Goal: Task Accomplishment & Management: Use online tool/utility

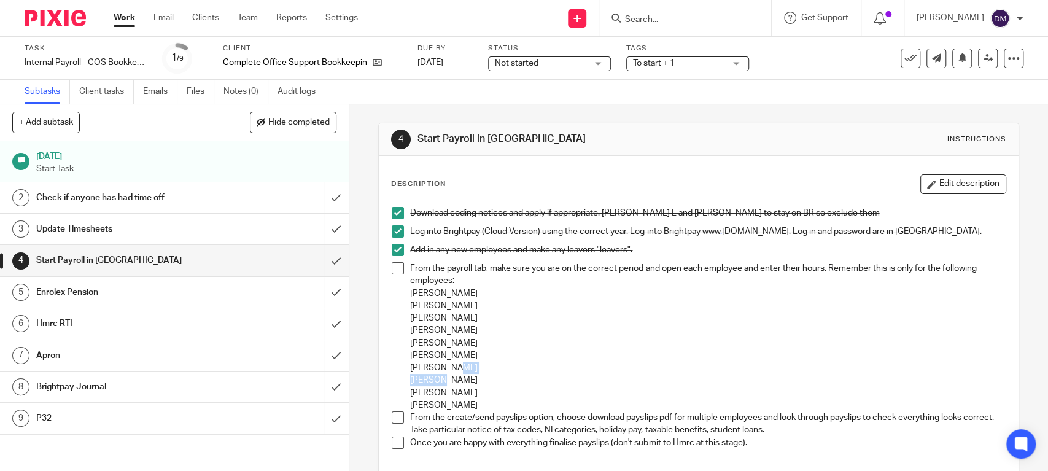
drag, startPoint x: 583, startPoint y: 372, endPoint x: 583, endPoint y: 381, distance: 8.6
click at [583, 381] on div "From the payroll tab, make sure you are on the correct period and open each emp…" at bounding box center [707, 336] width 595 height 149
click at [920, 182] on button "Edit description" at bounding box center [963, 184] width 86 height 20
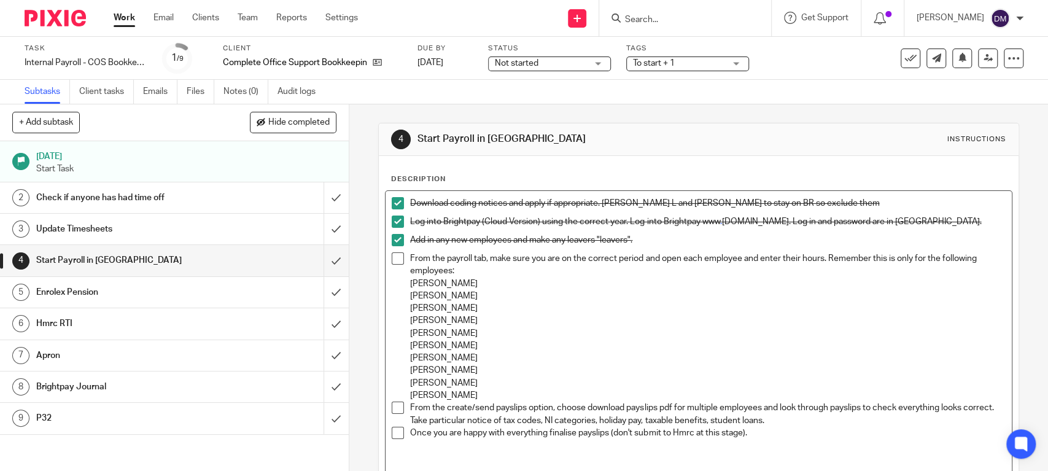
click at [465, 378] on p "[PERSON_NAME]" at bounding box center [707, 383] width 595 height 12
click at [463, 392] on p "[PERSON_NAME]" at bounding box center [707, 395] width 595 height 12
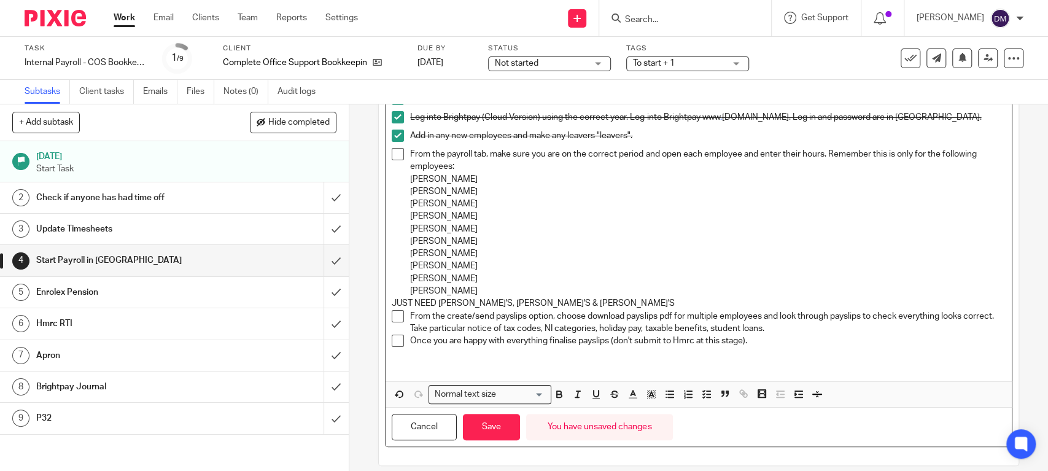
scroll to position [117, 0]
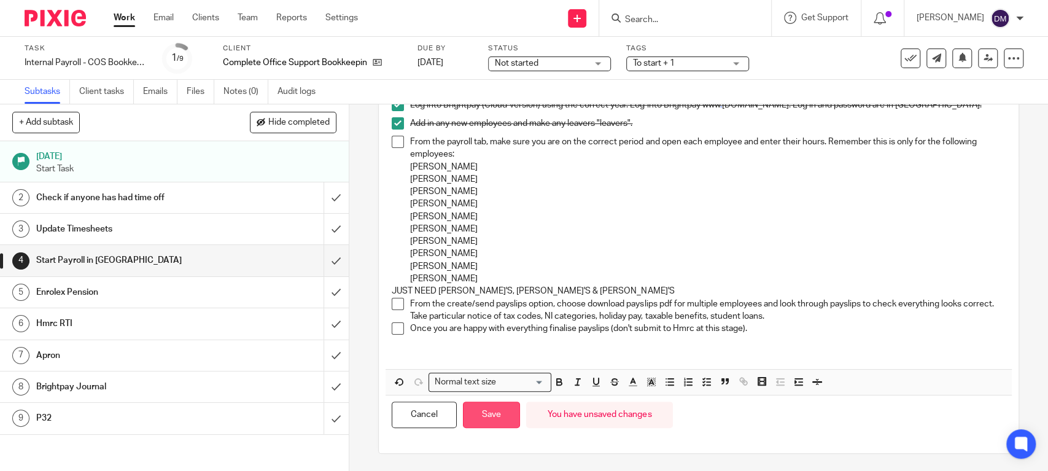
click at [491, 424] on button "Save" at bounding box center [491, 414] width 57 height 26
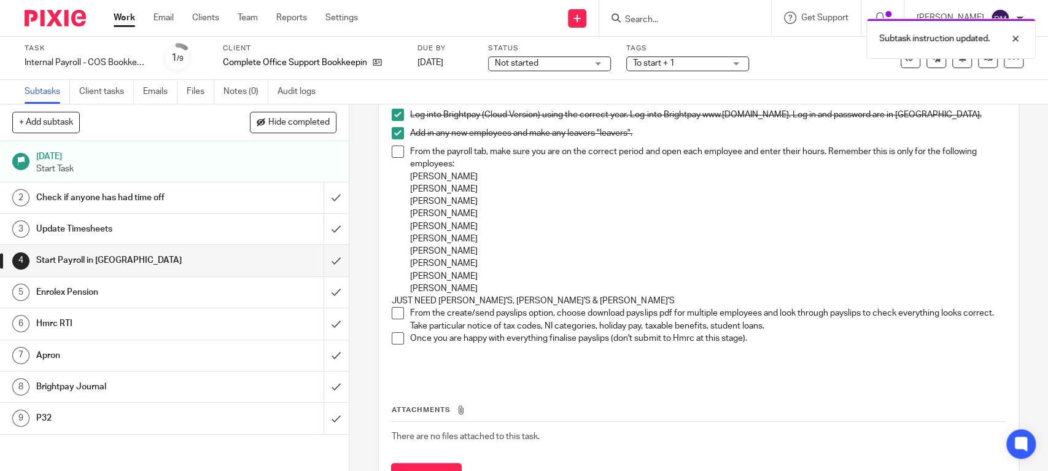
scroll to position [126, 0]
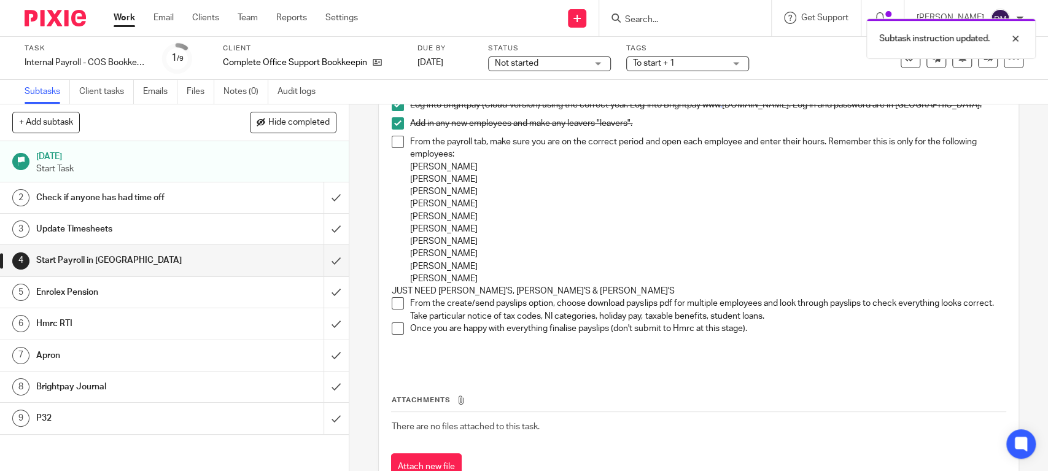
click at [491, 416] on td "There are no files attached to this task." at bounding box center [698, 425] width 614 height 29
click at [126, 198] on h1 "Check if anyone has had time off" at bounding box center [128, 197] width 184 height 18
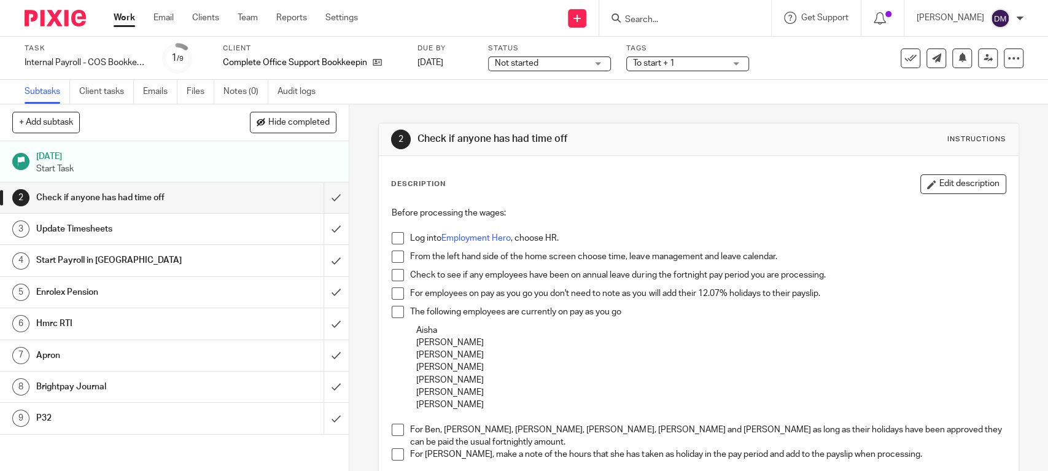
click at [392, 238] on span at bounding box center [398, 238] width 12 height 12
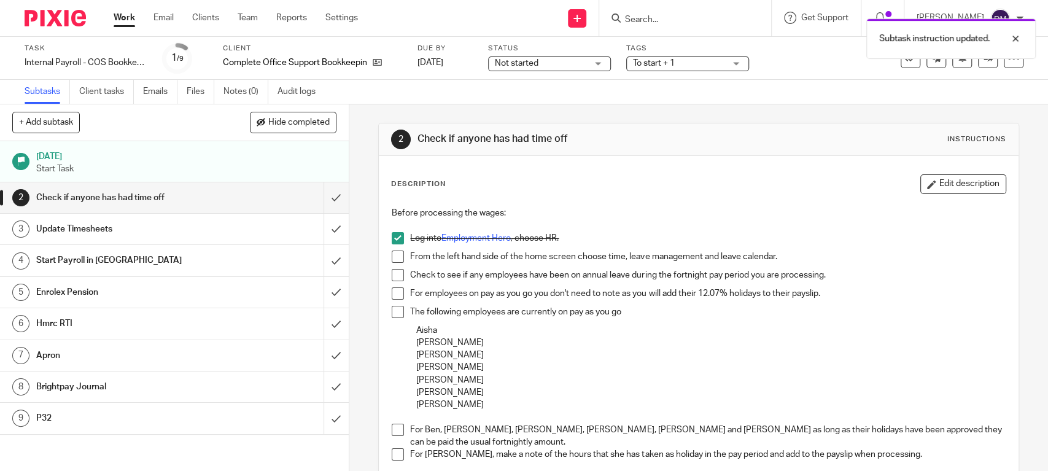
click at [392, 263] on li "From the left hand side of the home screen choose time, leave management and le…" at bounding box center [698, 259] width 613 height 18
click at [394, 258] on span at bounding box center [398, 256] width 12 height 12
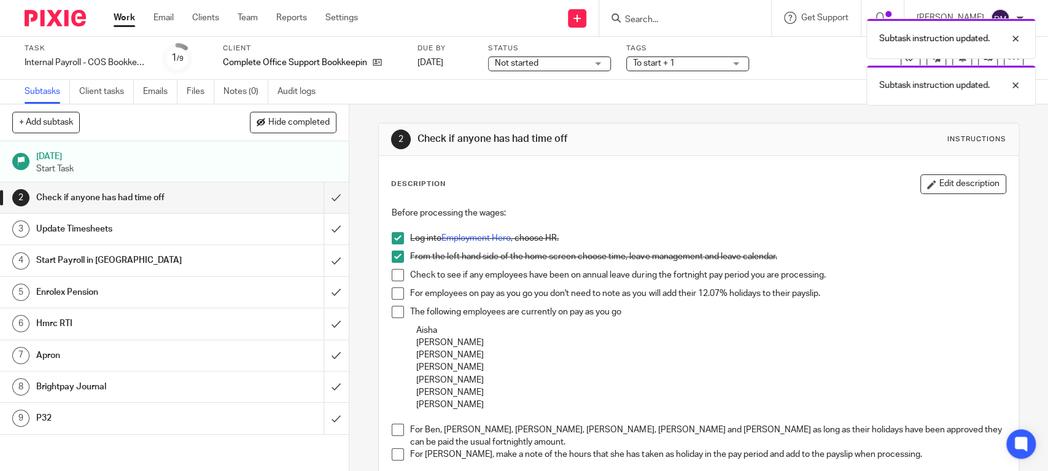
click at [392, 274] on span at bounding box center [398, 275] width 12 height 12
click at [392, 296] on span at bounding box center [398, 293] width 12 height 12
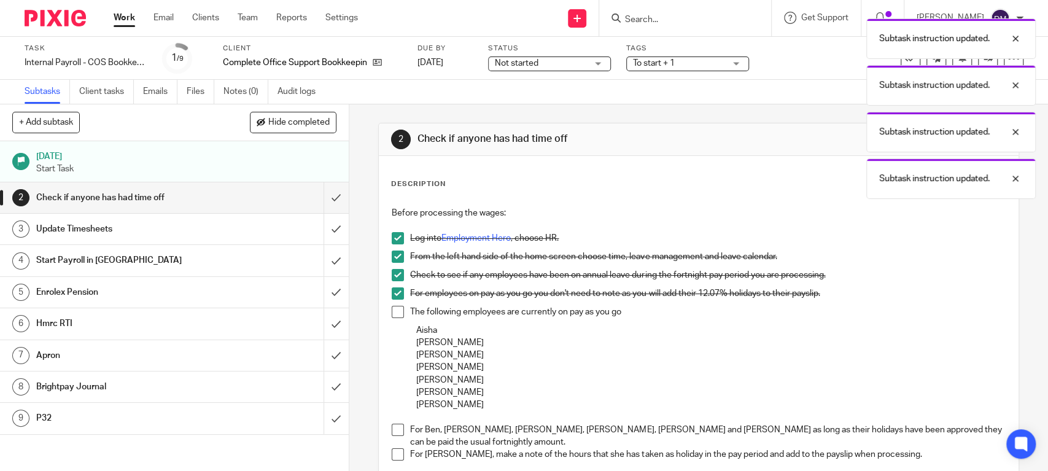
click at [393, 312] on span at bounding box center [398, 312] width 12 height 12
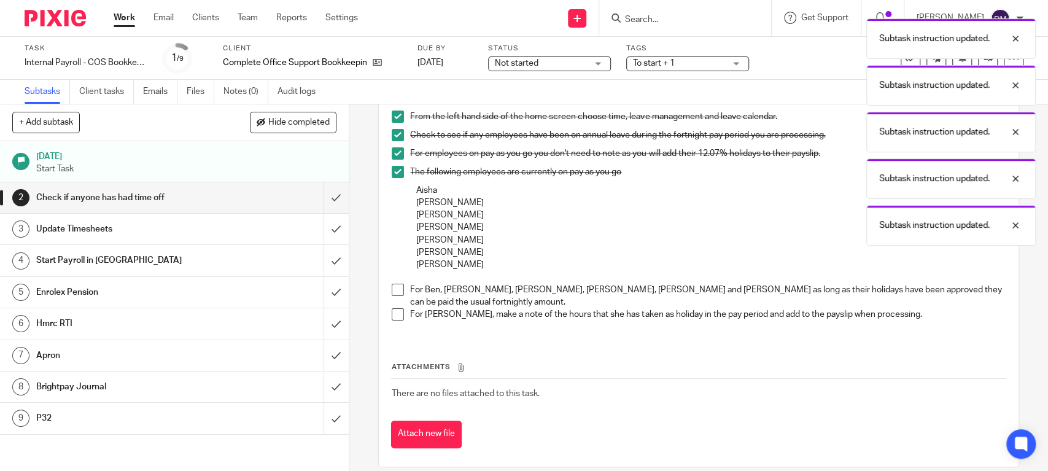
scroll to position [147, 0]
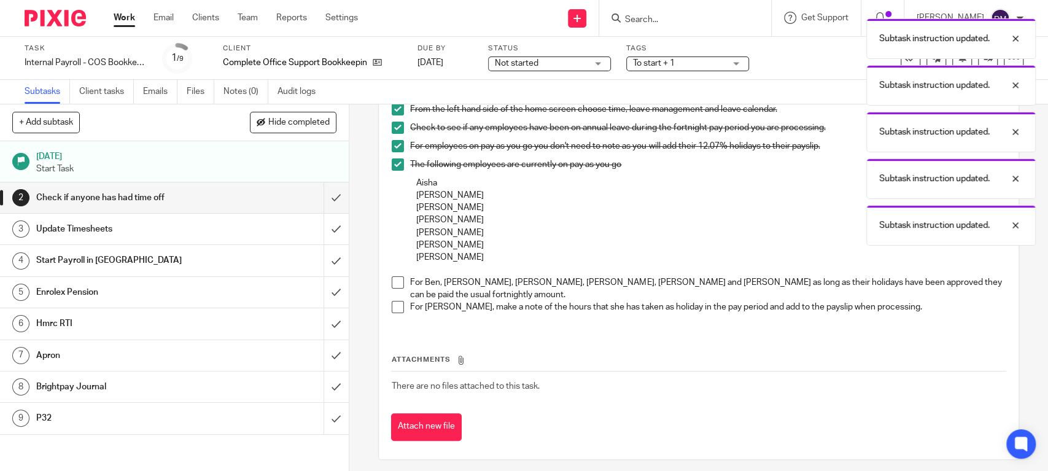
click at [396, 287] on span at bounding box center [398, 282] width 12 height 12
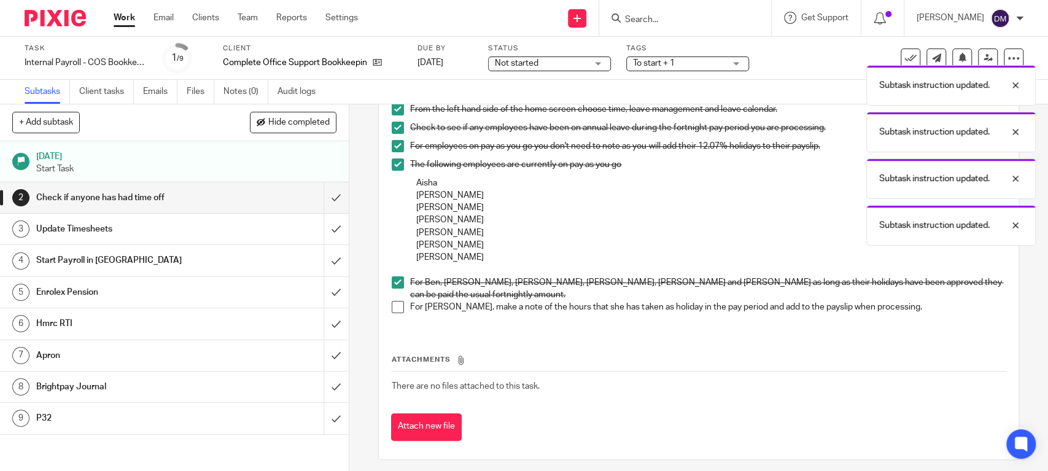
click at [392, 301] on span at bounding box center [398, 307] width 12 height 12
click at [317, 197] on input "submit" at bounding box center [174, 197] width 349 height 31
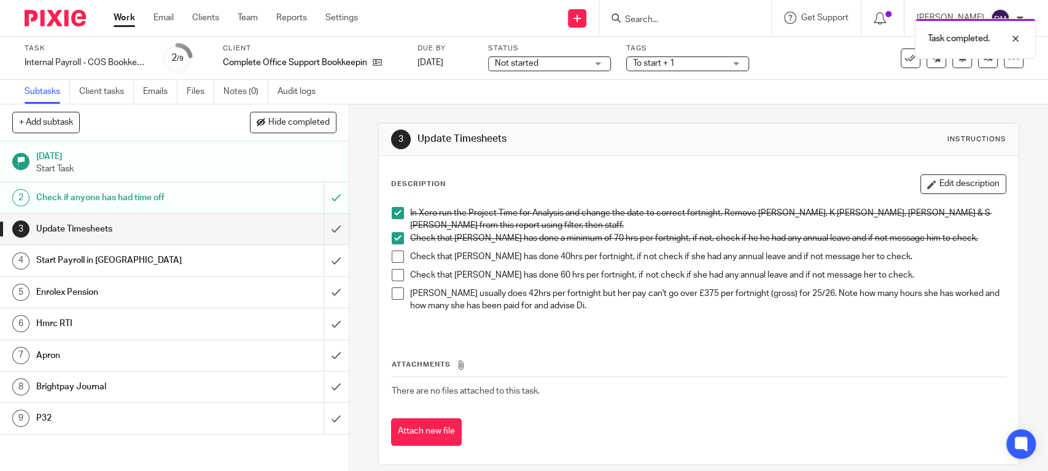
click at [126, 20] on link "Work" at bounding box center [124, 18] width 21 height 12
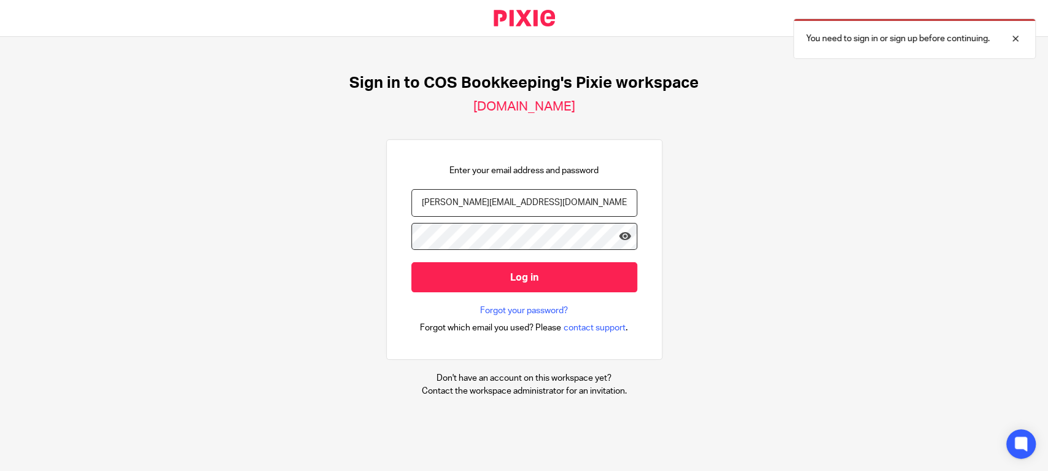
type input "[PERSON_NAME][EMAIL_ADDRESS][DOMAIN_NAME]"
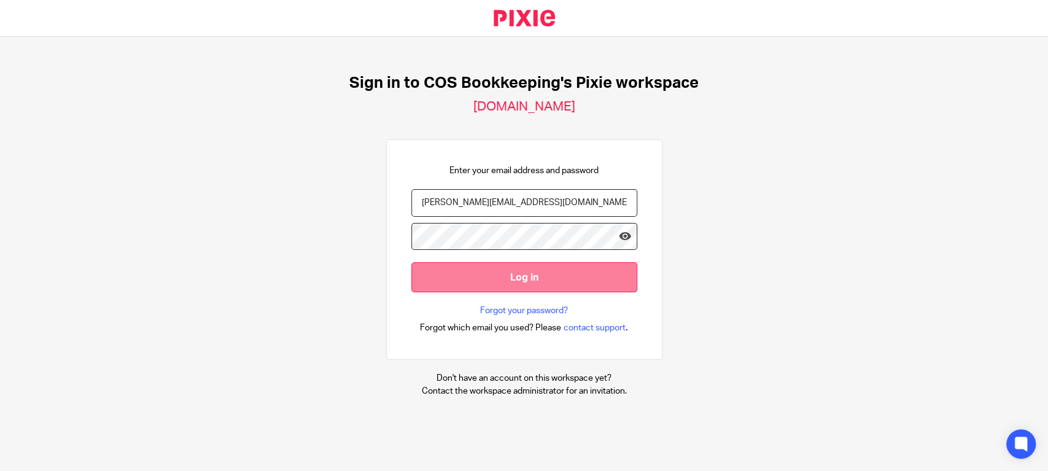
click at [449, 277] on input "Log in" at bounding box center [524, 277] width 226 height 30
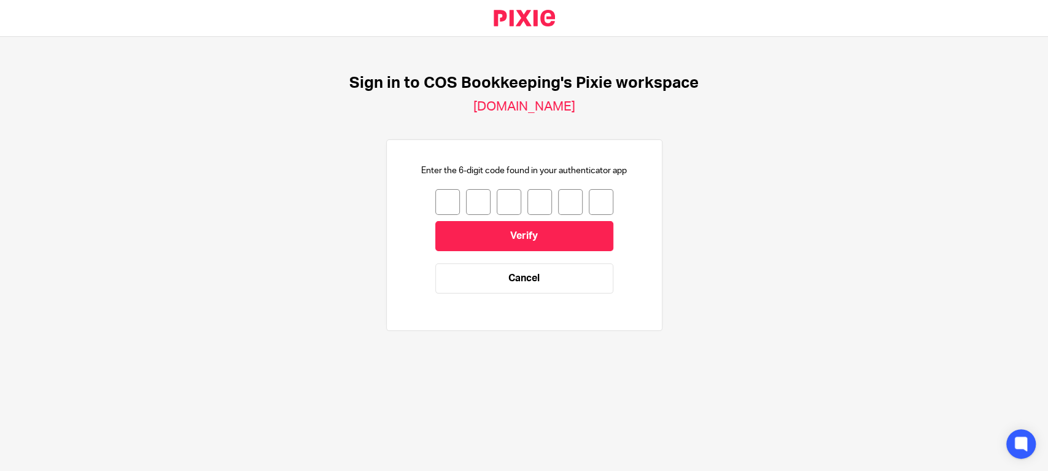
type input "7"
type input "9"
type input "2"
type input "6"
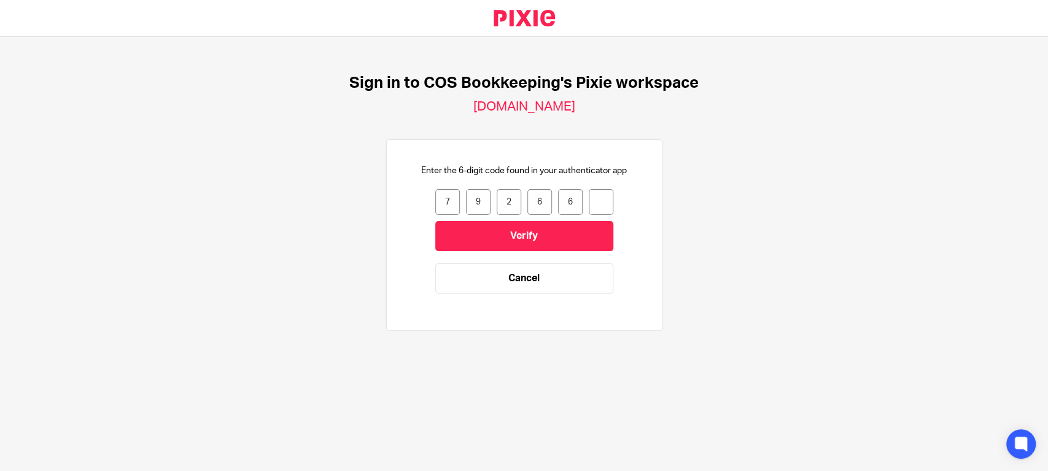
type input "7"
click at [480, 229] on input "Verify" at bounding box center [524, 236] width 178 height 30
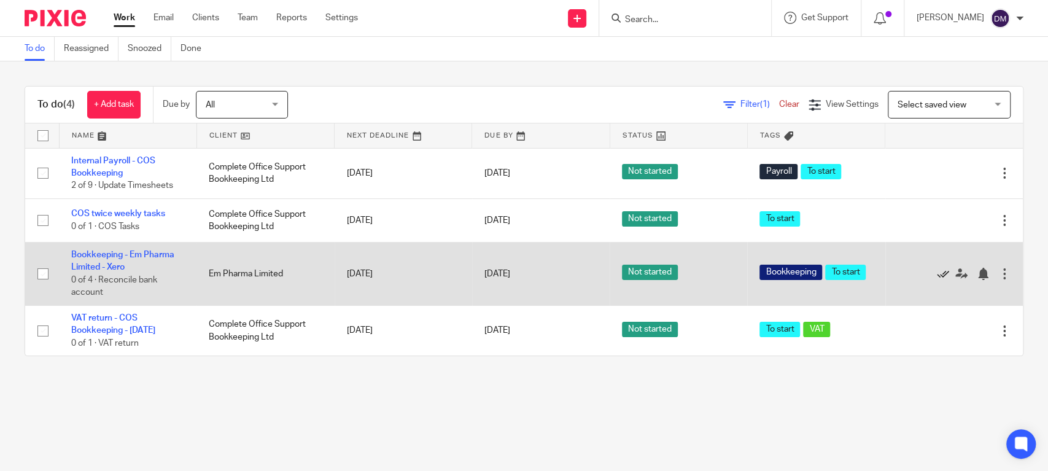
click at [937, 271] on icon at bounding box center [943, 274] width 12 height 12
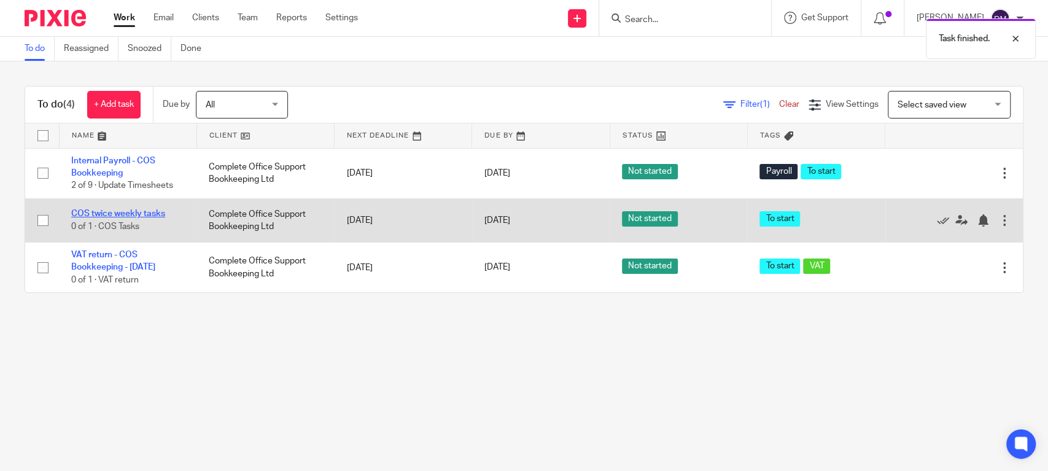
click at [123, 217] on link "COS twice weekly tasks" at bounding box center [118, 213] width 94 height 9
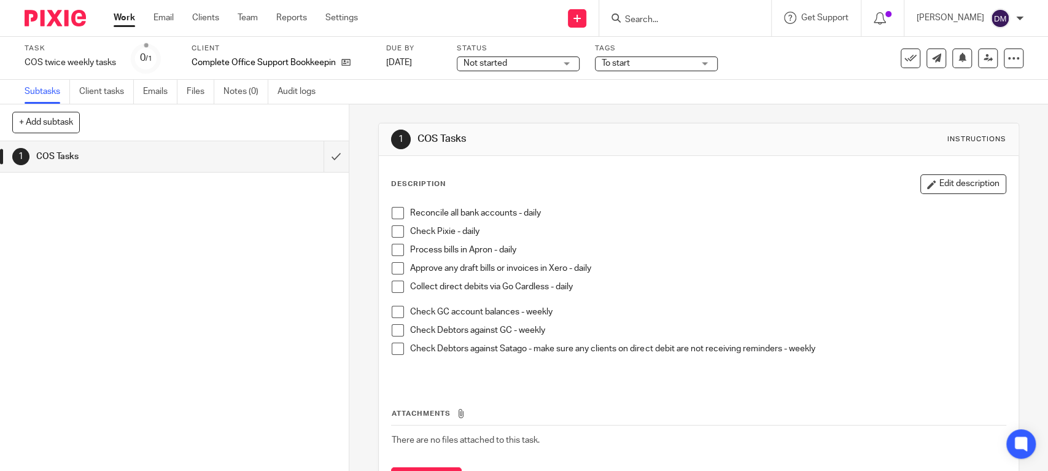
click at [398, 216] on span at bounding box center [398, 213] width 12 height 12
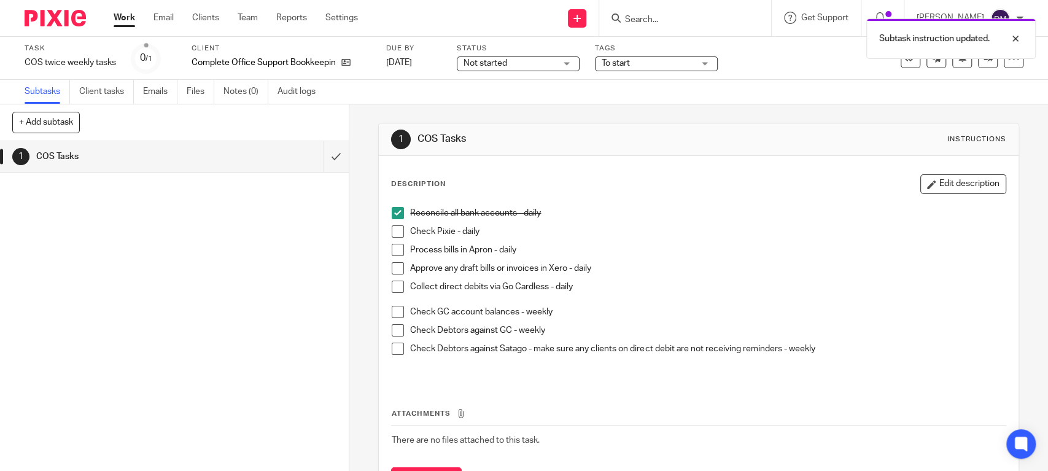
click at [392, 232] on span at bounding box center [398, 231] width 12 height 12
click at [392, 250] on span at bounding box center [398, 250] width 12 height 12
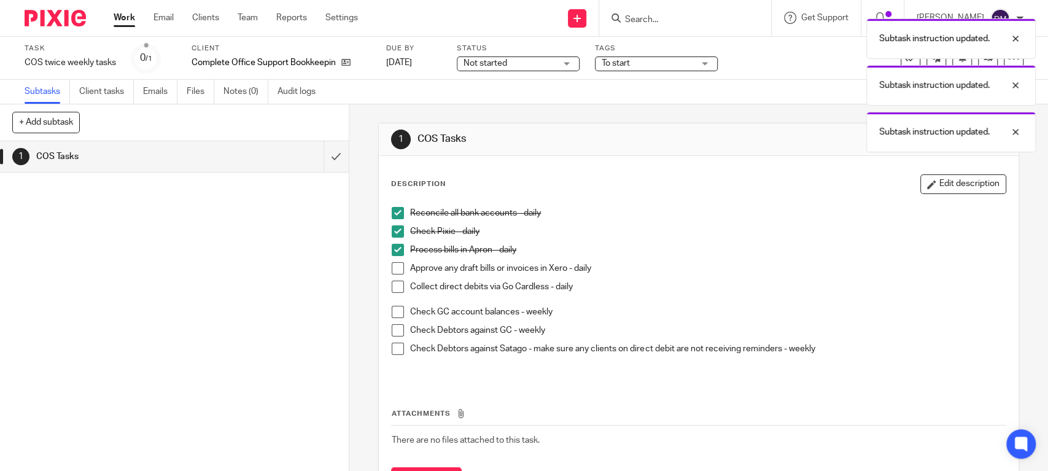
click at [392, 266] on span at bounding box center [398, 268] width 12 height 12
click at [392, 281] on span at bounding box center [398, 287] width 12 height 12
click at [397, 311] on span at bounding box center [398, 312] width 12 height 12
click at [392, 322] on li "Check GC account balances - weekly" at bounding box center [698, 315] width 613 height 18
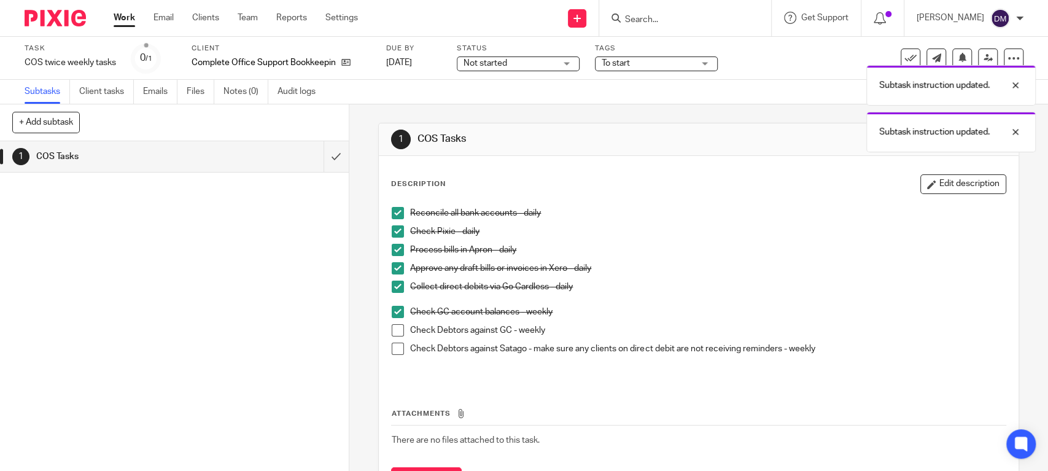
click at [397, 331] on span at bounding box center [398, 330] width 12 height 12
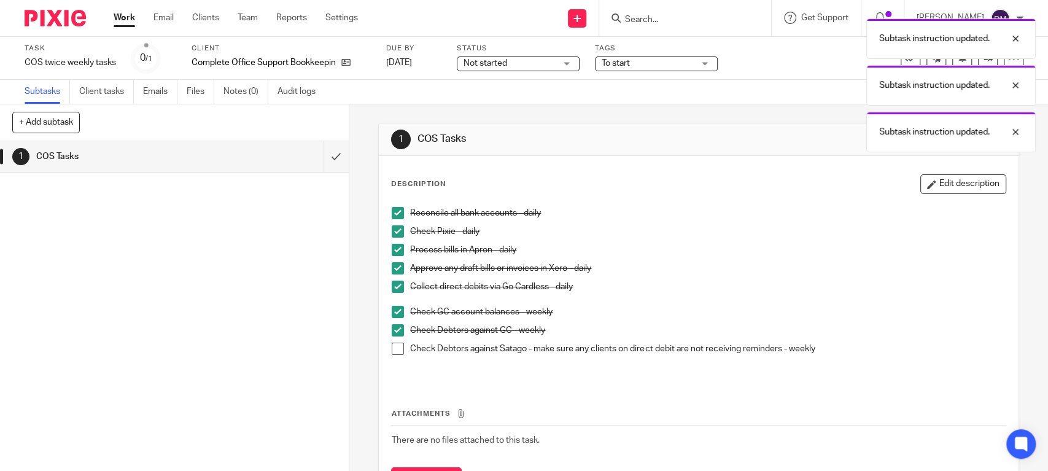
click at [393, 347] on span at bounding box center [398, 349] width 12 height 12
